Goal: Complete application form: Complete application form

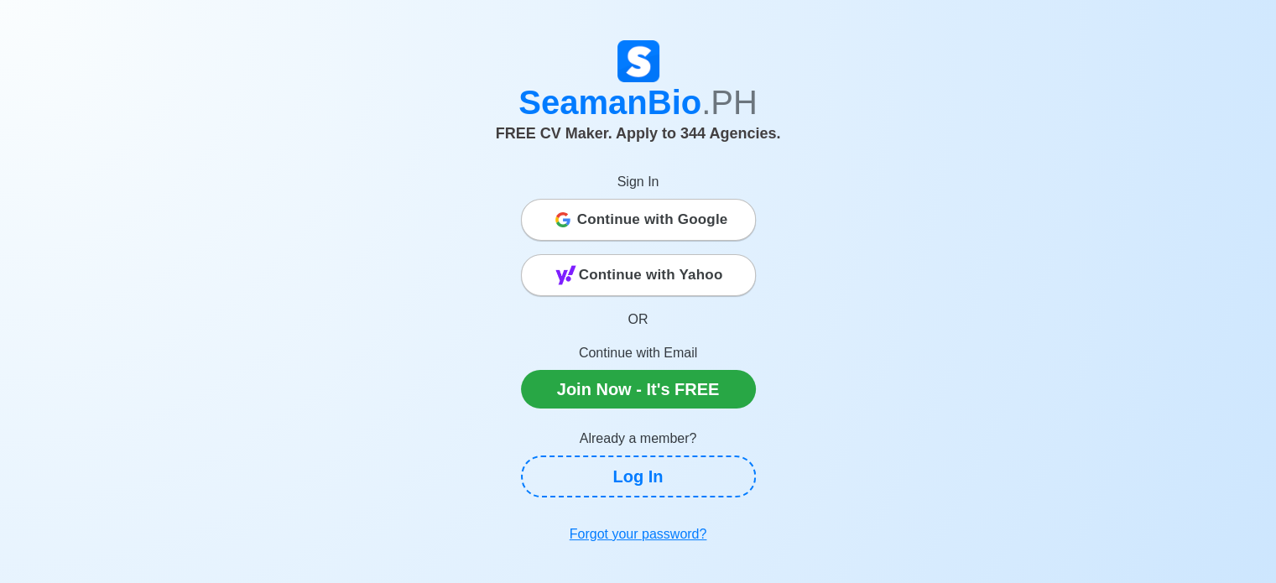
click at [673, 230] on span "Continue with Google" at bounding box center [652, 220] width 151 height 34
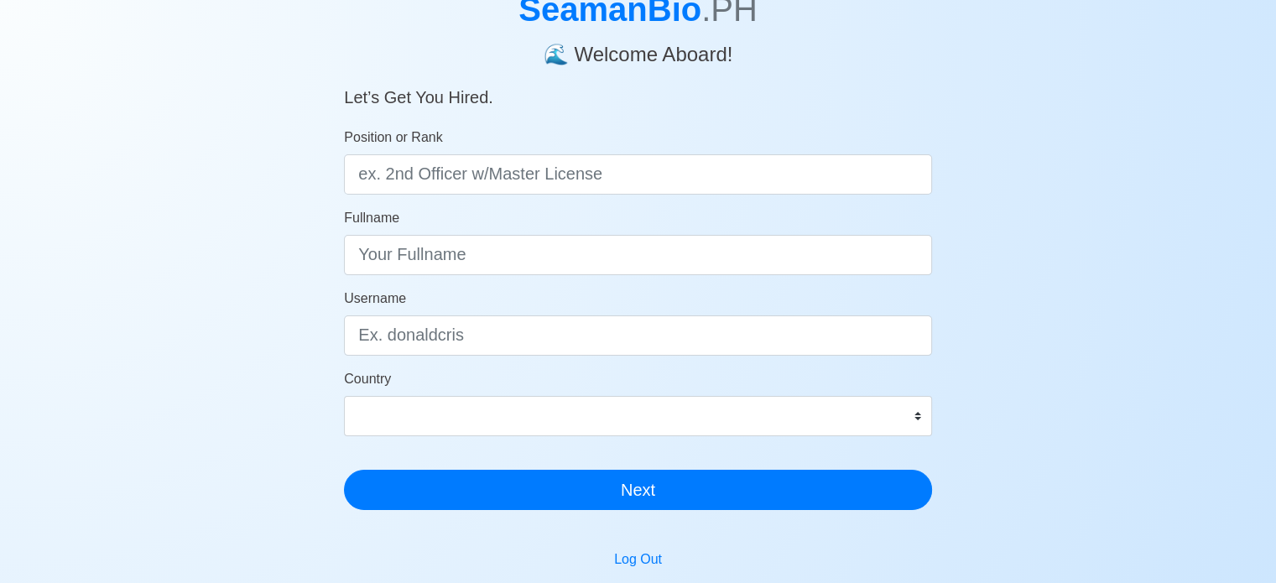
scroll to position [84, 0]
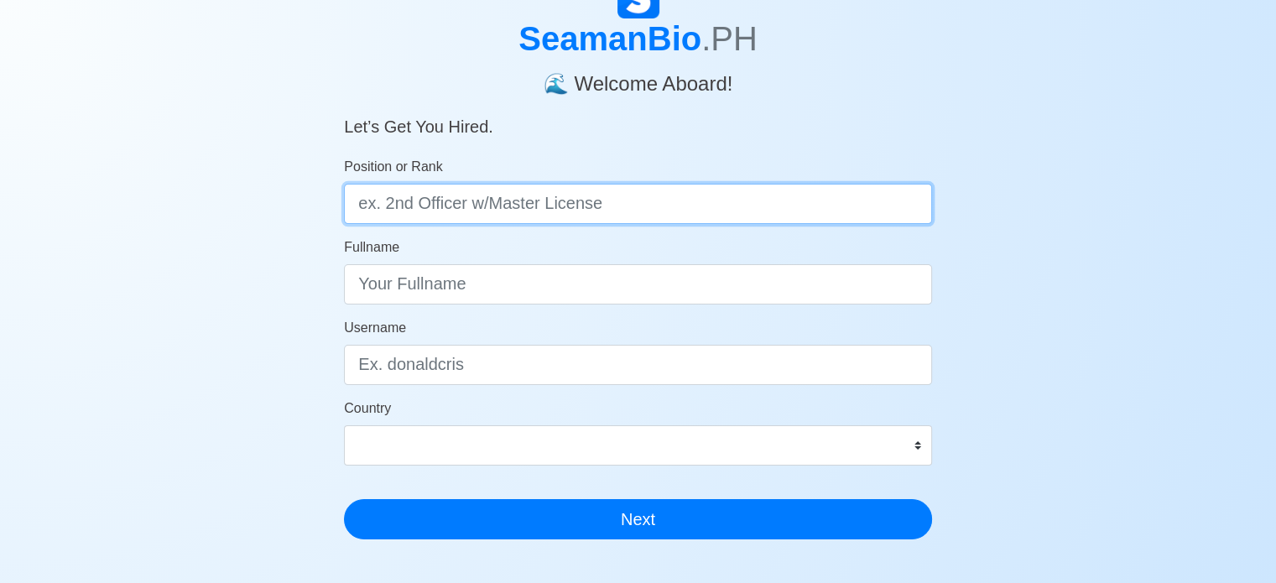
click at [648, 212] on input "Position or Rank" at bounding box center [638, 204] width 588 height 40
click at [684, 189] on input "Position or Rank" at bounding box center [638, 204] width 588 height 40
click at [359, 200] on input "Cadet" at bounding box center [638, 204] width 588 height 40
type input "Engine Cadet"
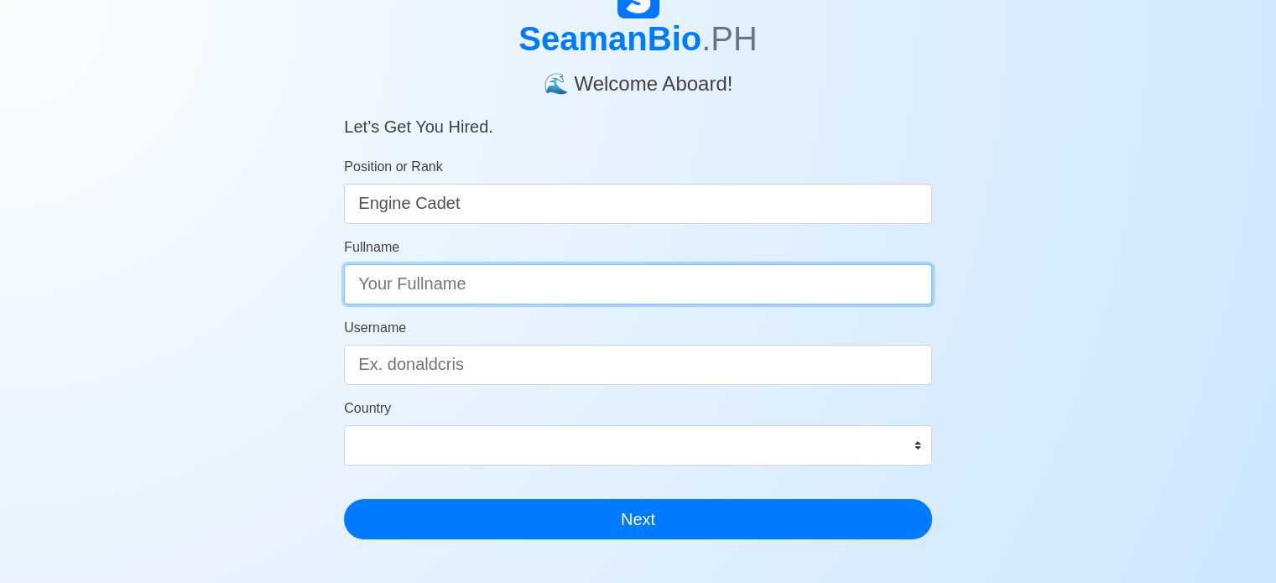
click at [490, 288] on input "Fullname" at bounding box center [638, 284] width 588 height 40
type input "[PERSON_NAME] Whenie Otic"
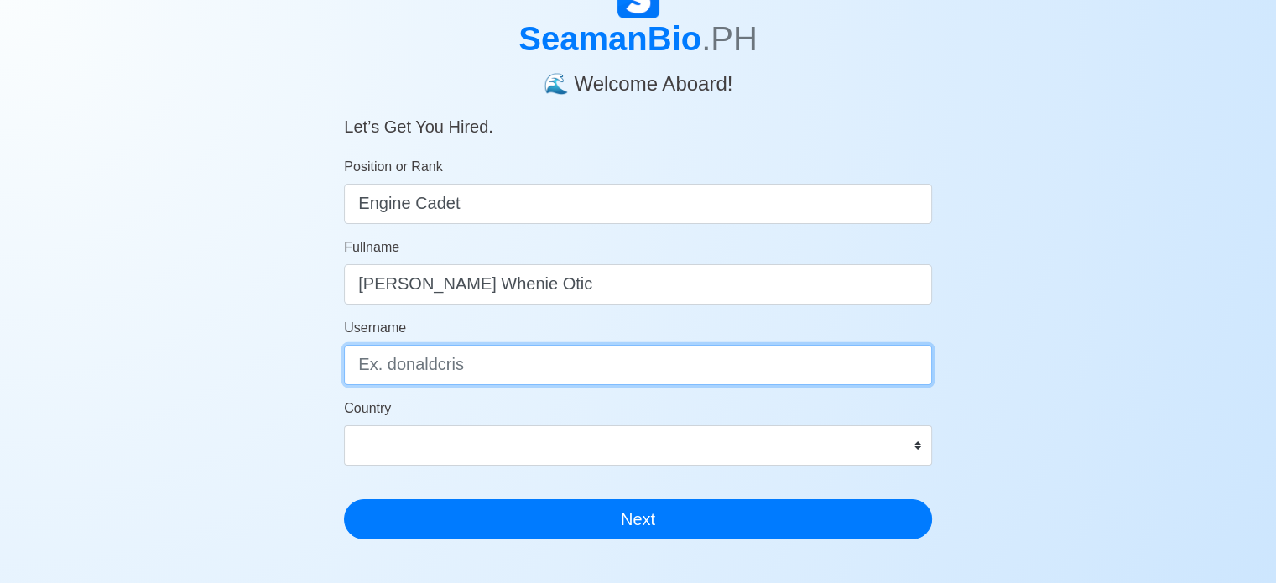
click at [533, 375] on input "Username" at bounding box center [638, 365] width 588 height 40
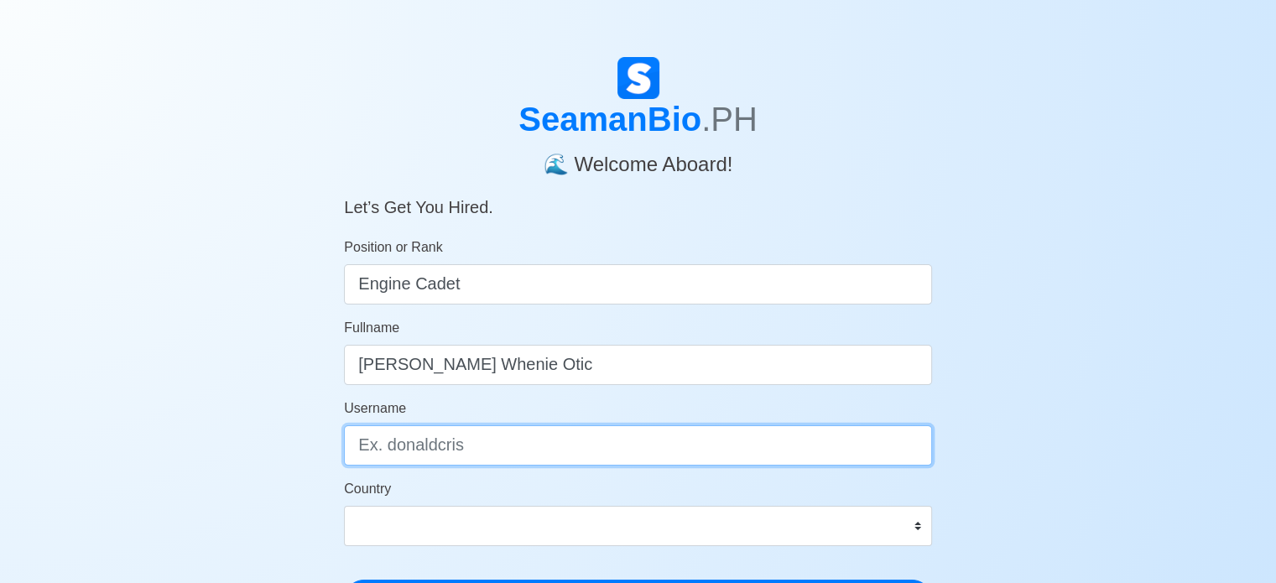
scroll to position [0, 0]
